Goal: Task Accomplishment & Management: Complete application form

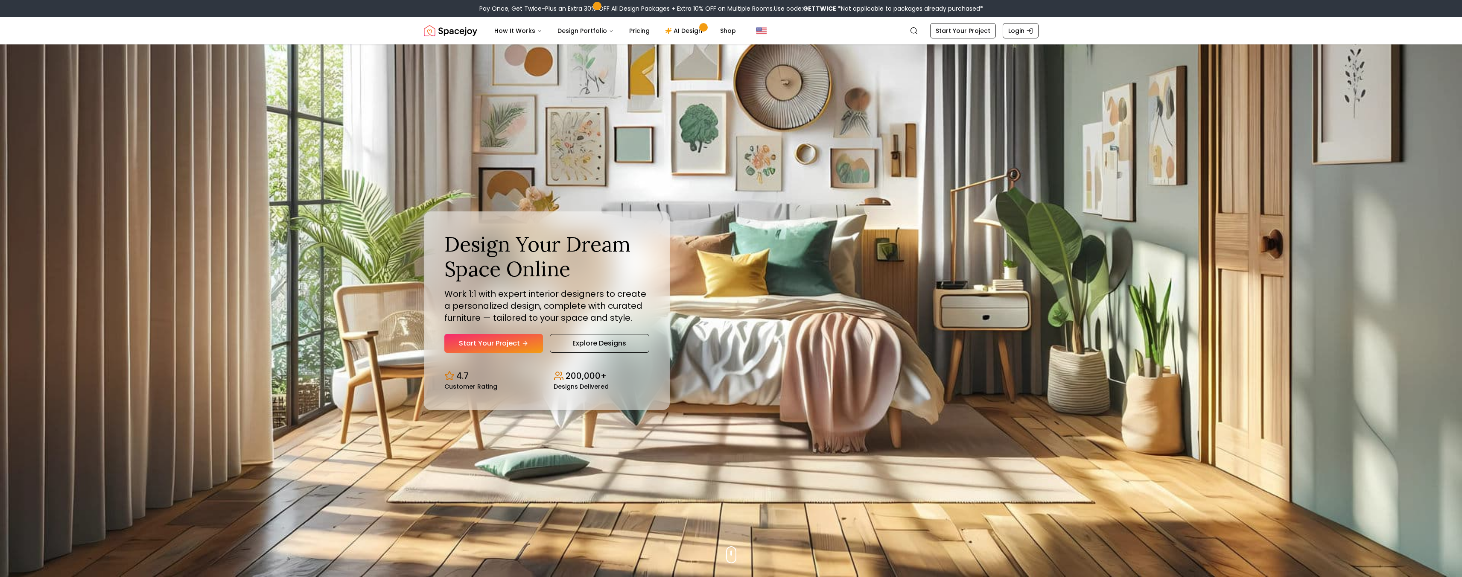
click at [504, 344] on link "Start Your Project" at bounding box center [493, 343] width 99 height 19
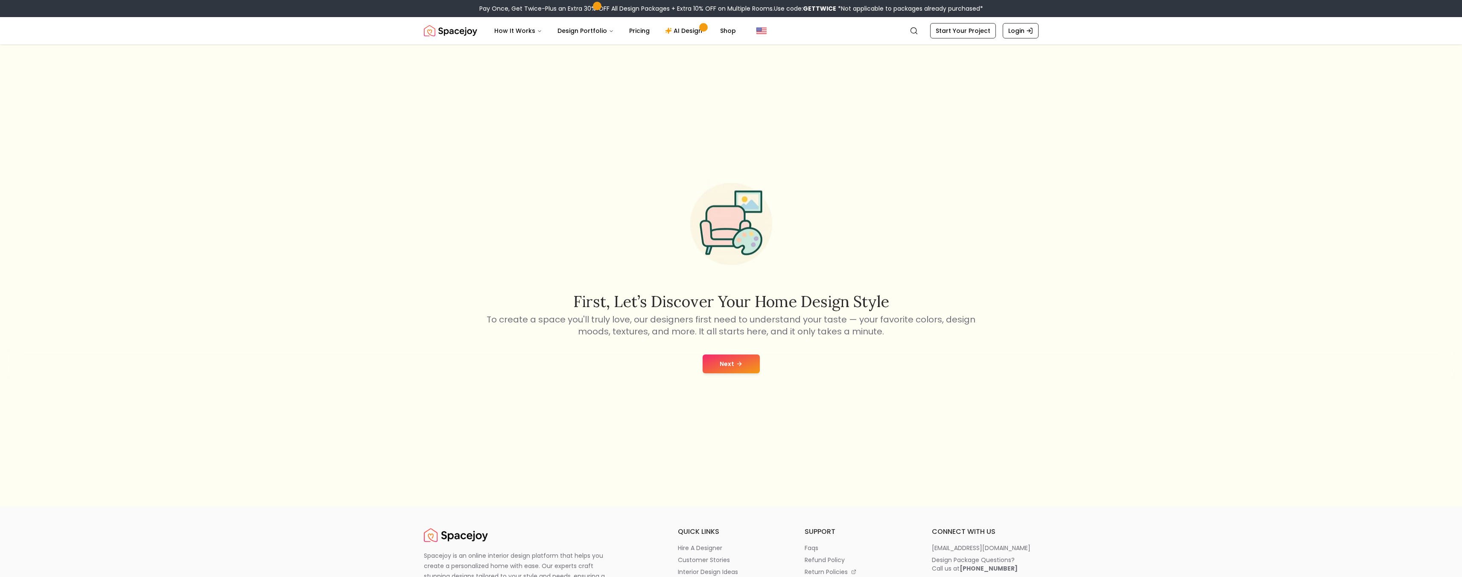
click at [726, 354] on div "Next" at bounding box center [731, 363] width 1448 height 32
click at [727, 370] on button "Next" at bounding box center [730, 363] width 57 height 19
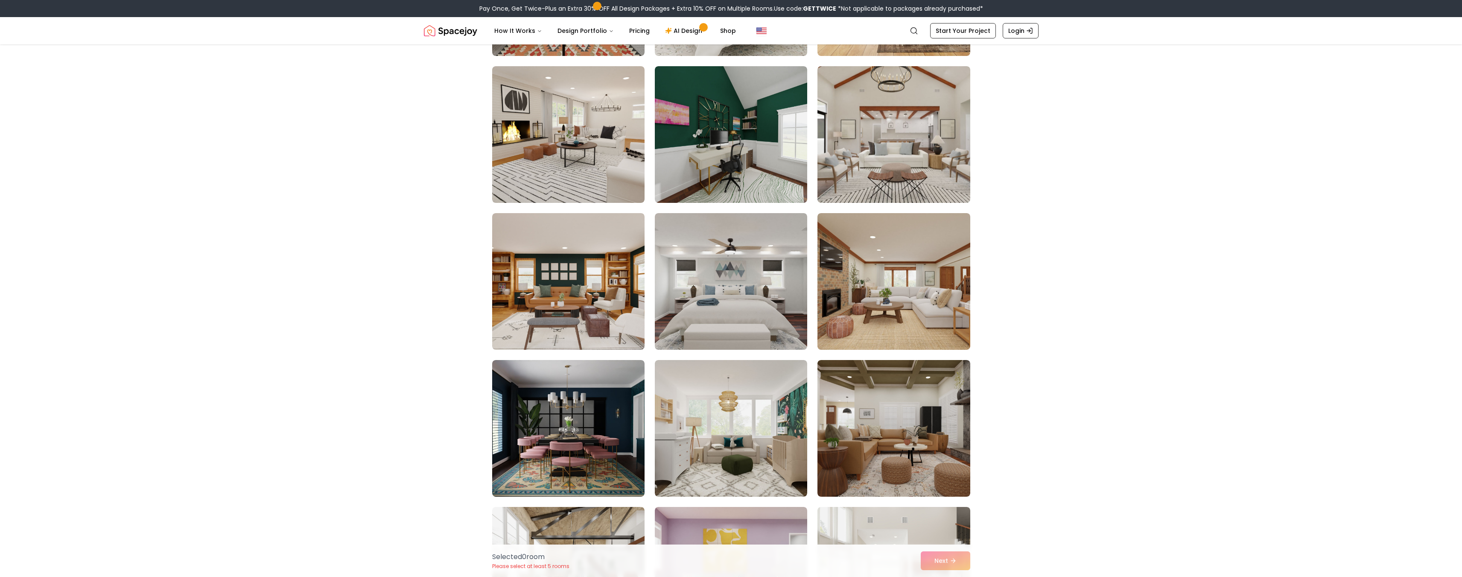
scroll to position [1024, 0]
